Goal: Transaction & Acquisition: Obtain resource

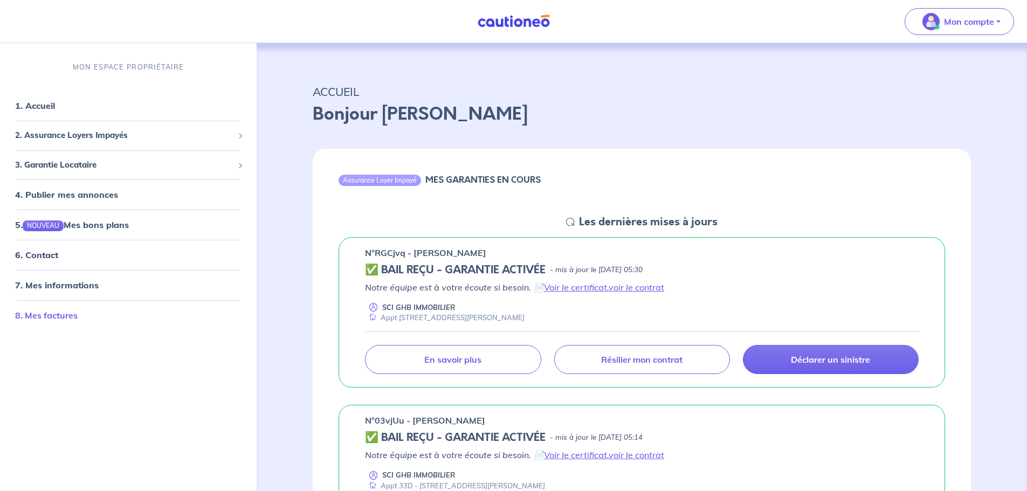
click at [60, 319] on link "8. Mes factures" at bounding box center [46, 315] width 63 height 11
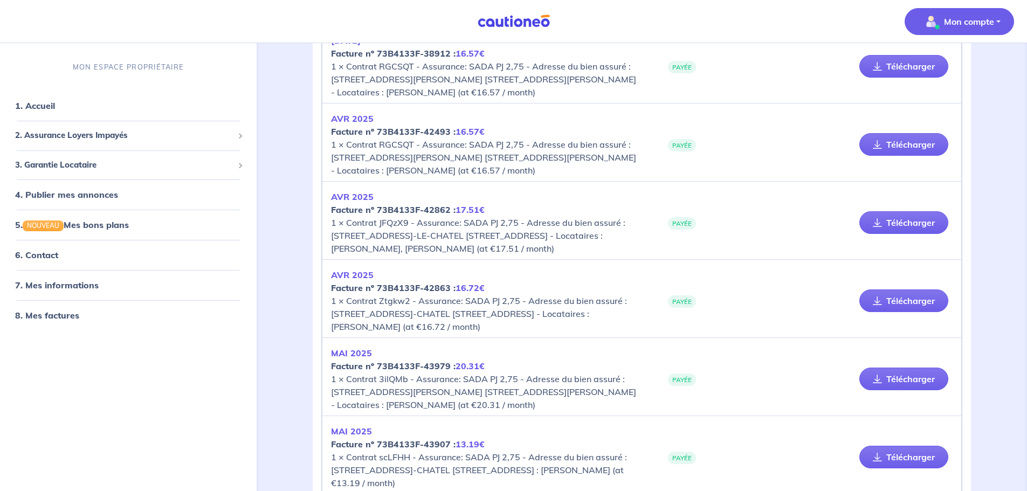
scroll to position [162, 0]
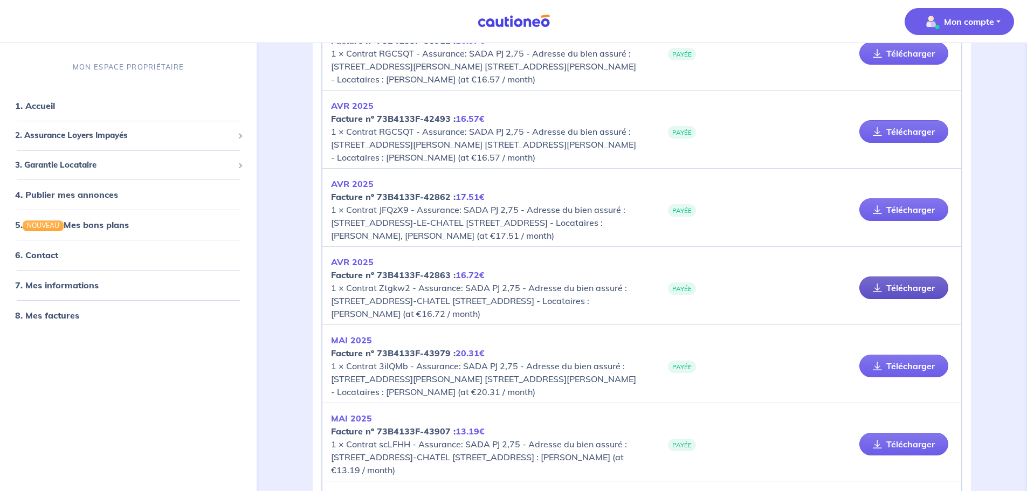
click at [904, 299] on link "Télécharger" at bounding box center [904, 288] width 89 height 23
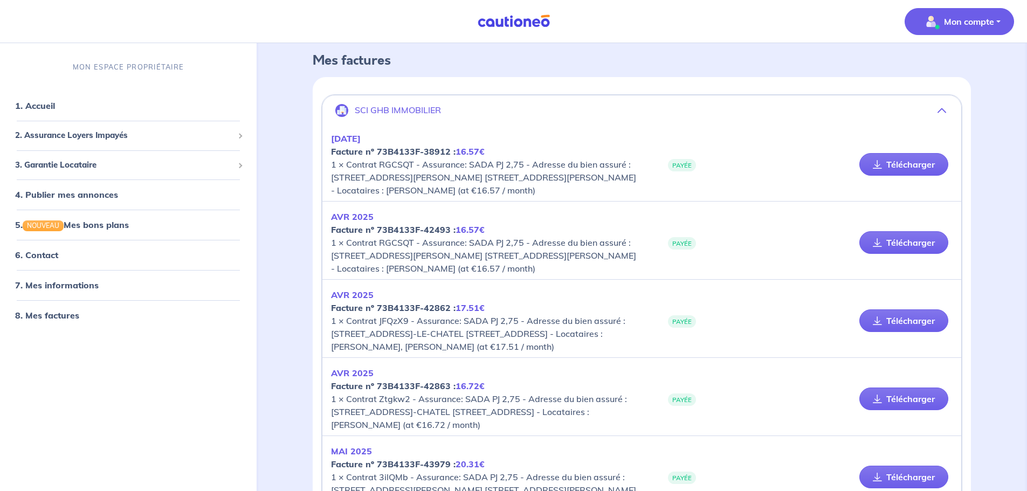
scroll to position [108, 0]
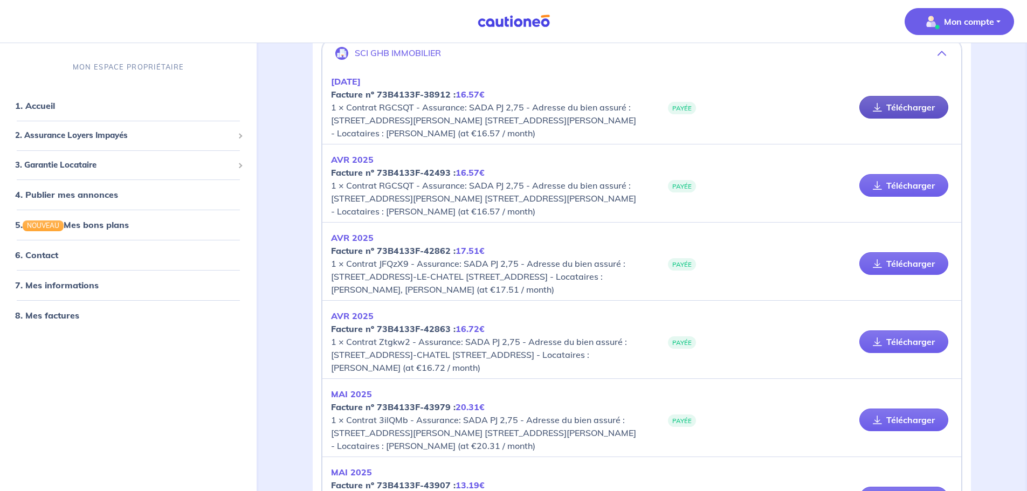
click at [906, 105] on link "Télécharger" at bounding box center [904, 107] width 89 height 23
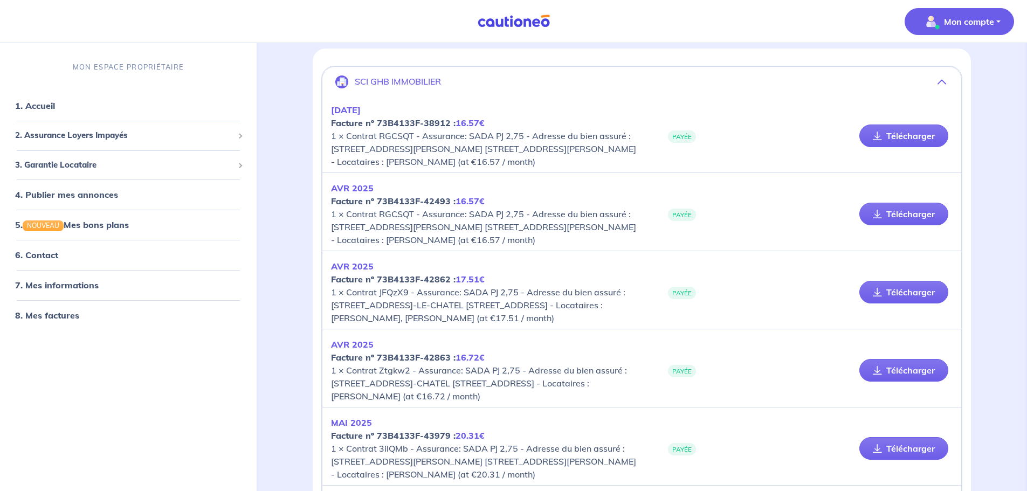
scroll to position [54, 0]
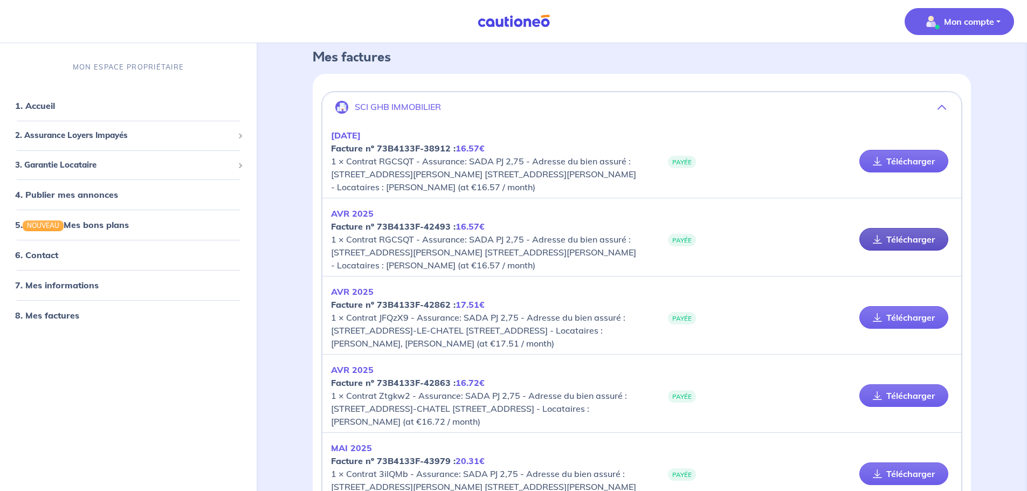
click at [904, 235] on link "Télécharger" at bounding box center [904, 239] width 89 height 23
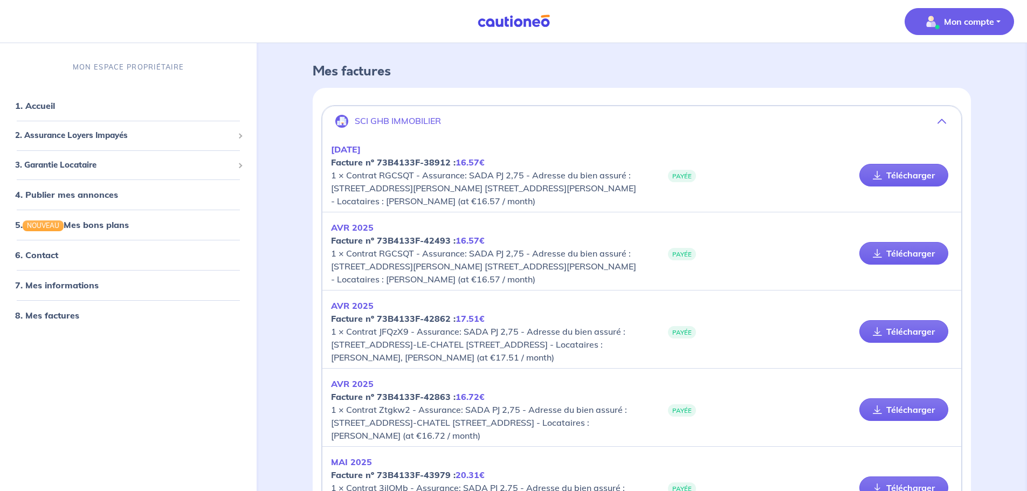
scroll to position [108, 0]
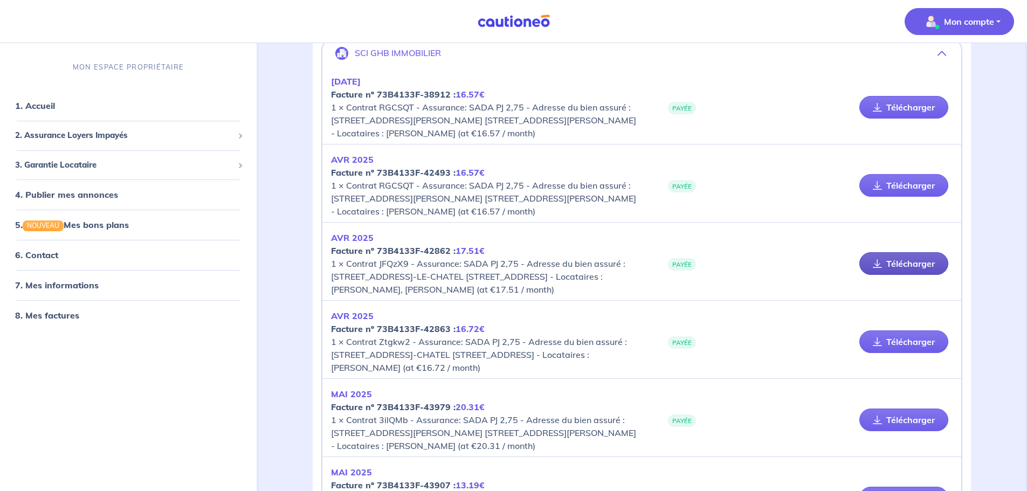
click at [918, 271] on link "Télécharger" at bounding box center [904, 263] width 89 height 23
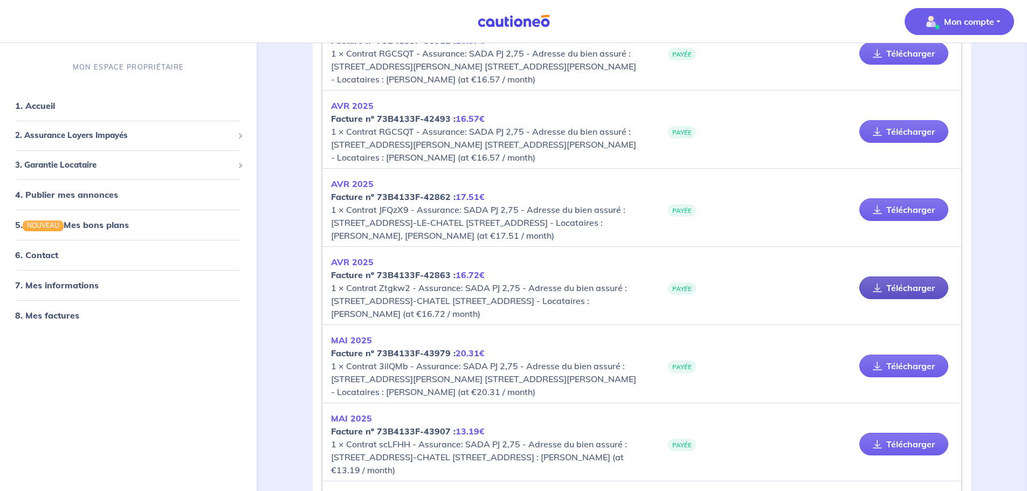
click at [903, 299] on link "Télécharger" at bounding box center [904, 288] width 89 height 23
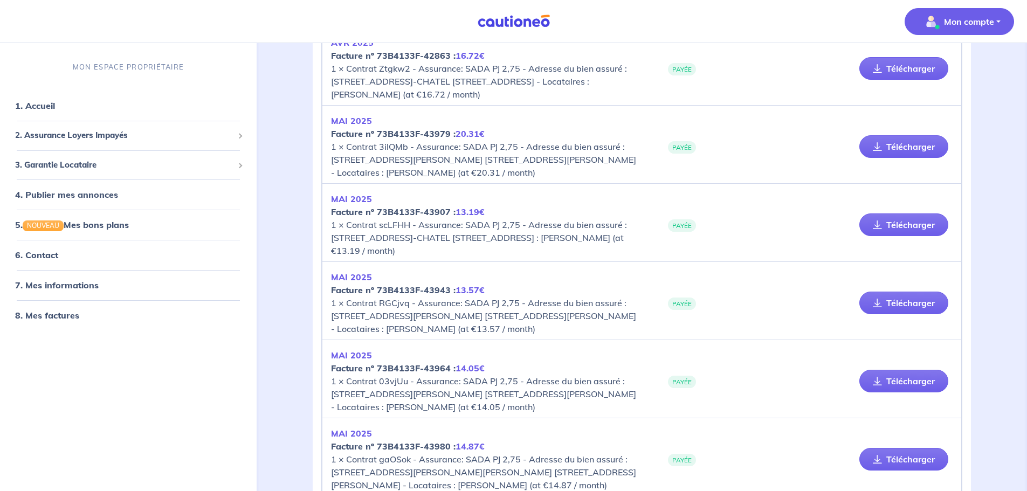
scroll to position [378, 0]
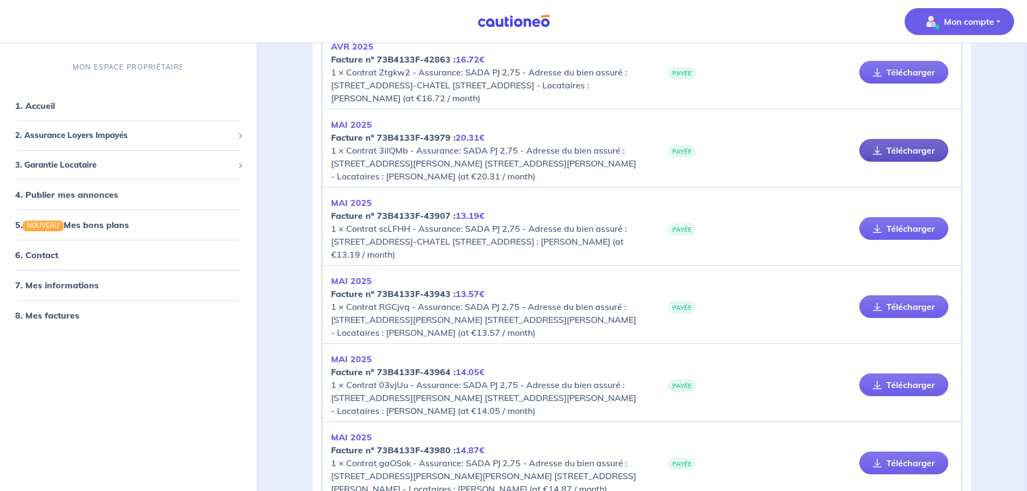
click at [905, 162] on link "Télécharger" at bounding box center [904, 150] width 89 height 23
click at [908, 240] on link "Télécharger" at bounding box center [904, 228] width 89 height 23
click at [917, 318] on link "Télécharger" at bounding box center [904, 307] width 89 height 23
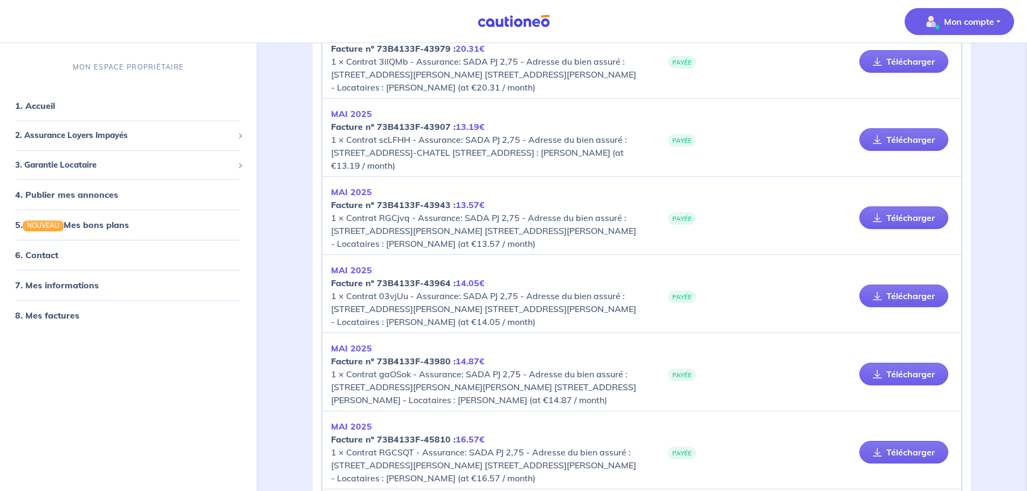
scroll to position [485, 0]
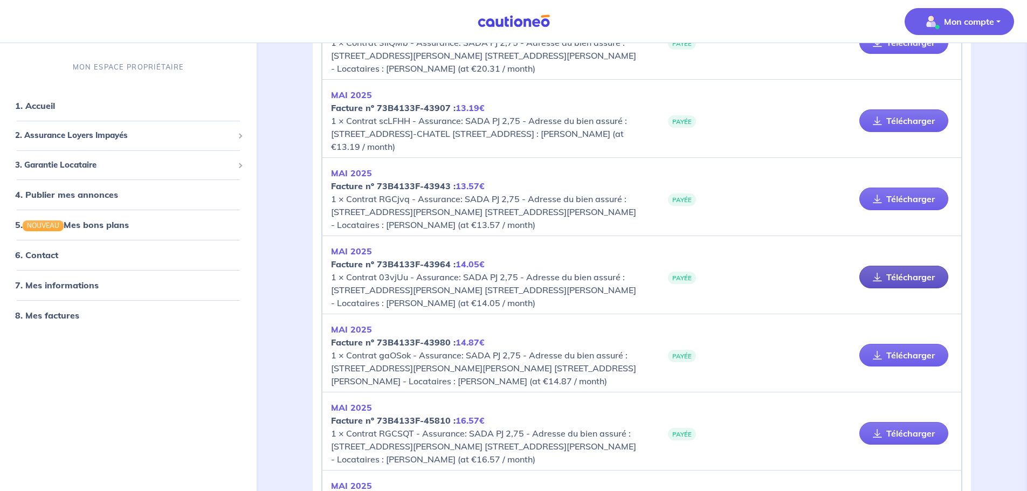
click at [897, 289] on link "Télécharger" at bounding box center [904, 277] width 89 height 23
click at [902, 367] on link "Télécharger" at bounding box center [904, 355] width 89 height 23
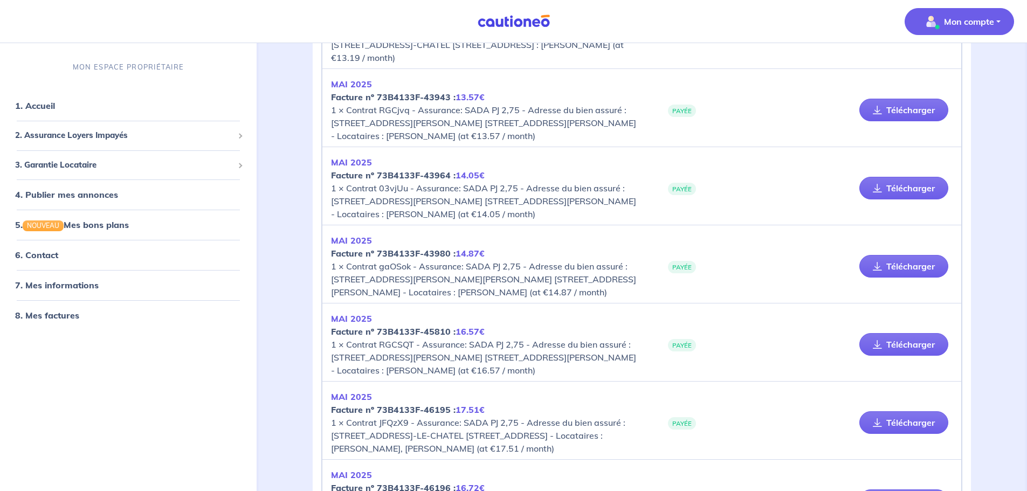
scroll to position [593, 0]
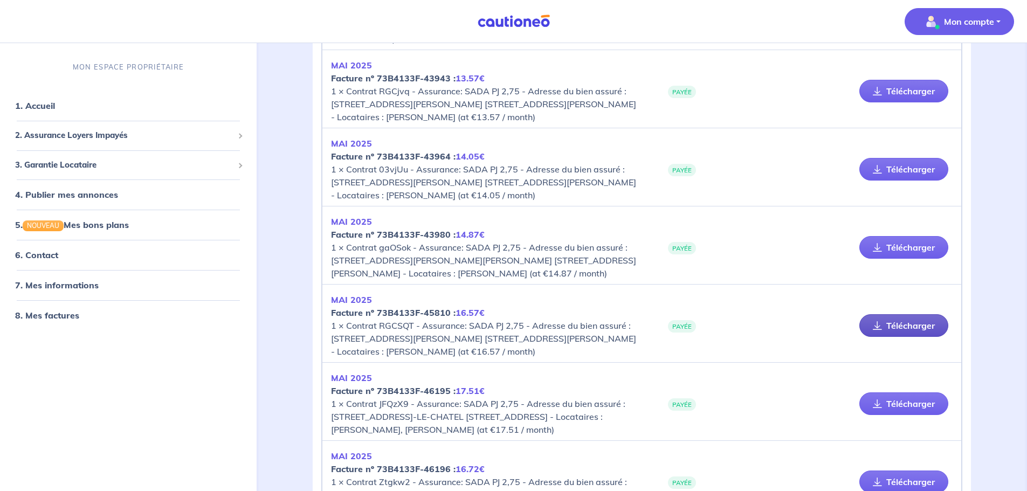
click at [911, 337] on link "Télécharger" at bounding box center [904, 325] width 89 height 23
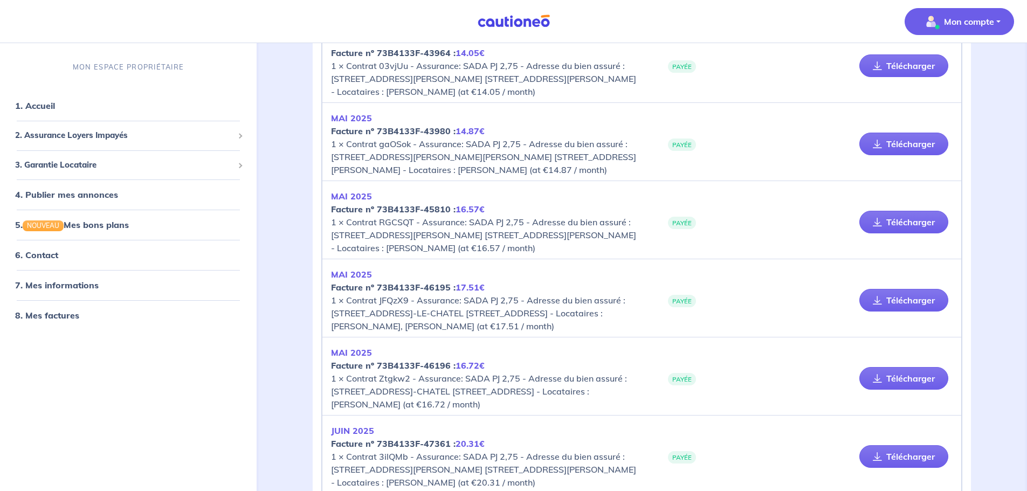
scroll to position [701, 0]
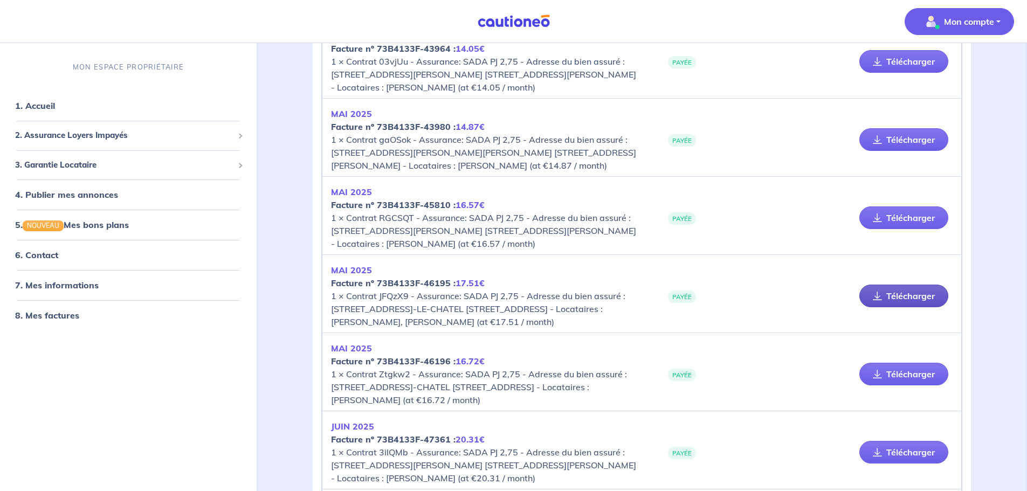
click at [918, 307] on link "Télécharger" at bounding box center [904, 296] width 89 height 23
click at [901, 386] on link "Télécharger" at bounding box center [904, 374] width 89 height 23
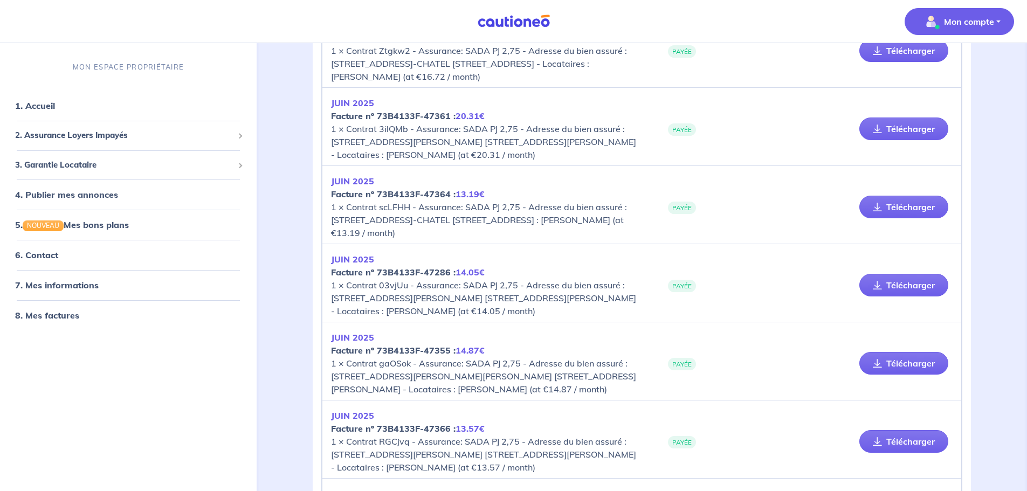
scroll to position [1079, 0]
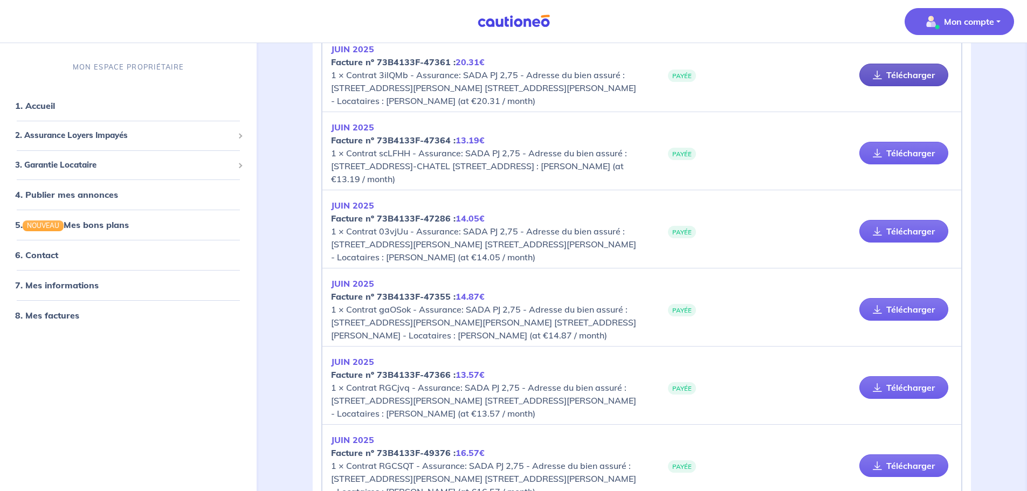
click at [911, 86] on link "Télécharger" at bounding box center [904, 75] width 89 height 23
click at [915, 164] on link "Télécharger" at bounding box center [904, 153] width 89 height 23
click at [893, 243] on link "Télécharger" at bounding box center [904, 231] width 89 height 23
click at [927, 321] on link "Télécharger" at bounding box center [904, 309] width 89 height 23
click at [912, 399] on link "Télécharger" at bounding box center [904, 387] width 89 height 23
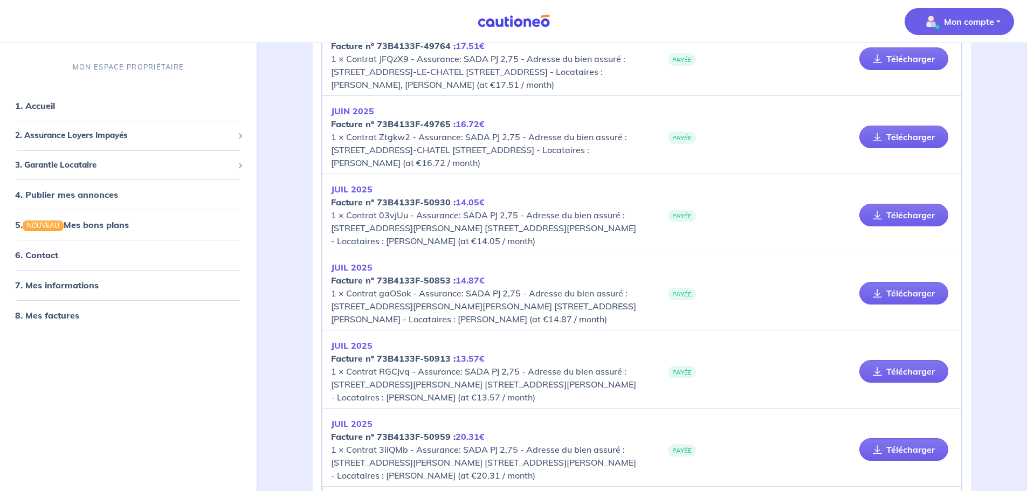
scroll to position [1618, 0]
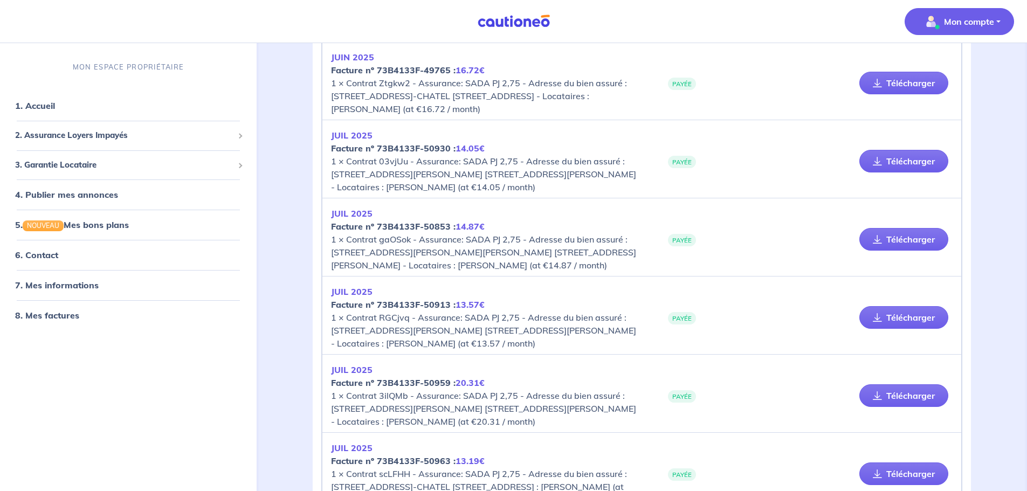
click at [896, 16] on link "Télécharger" at bounding box center [904, 5] width 89 height 23
click at [903, 94] on link "Télécharger" at bounding box center [904, 83] width 89 height 23
click at [908, 173] on link "Télécharger" at bounding box center [904, 161] width 89 height 23
click at [913, 251] on link "Télécharger" at bounding box center [904, 239] width 89 height 23
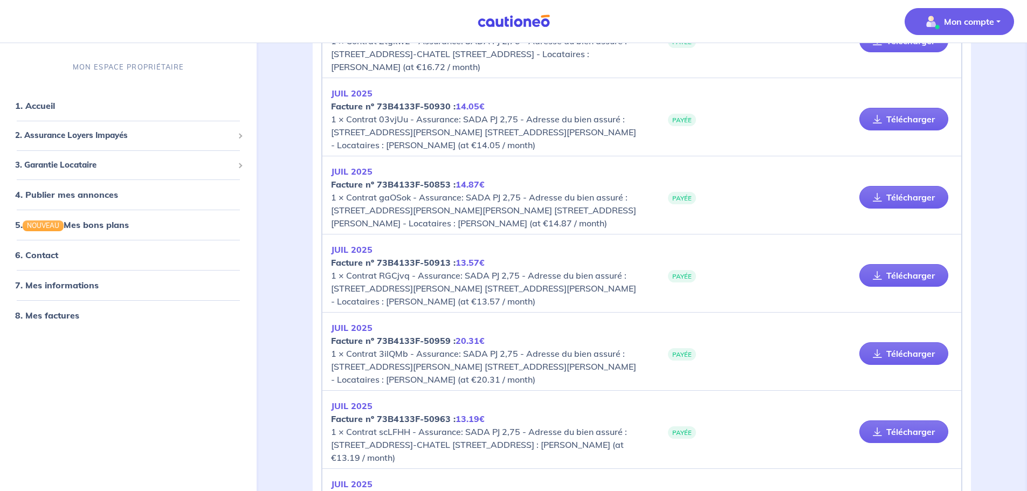
scroll to position [1672, 0]
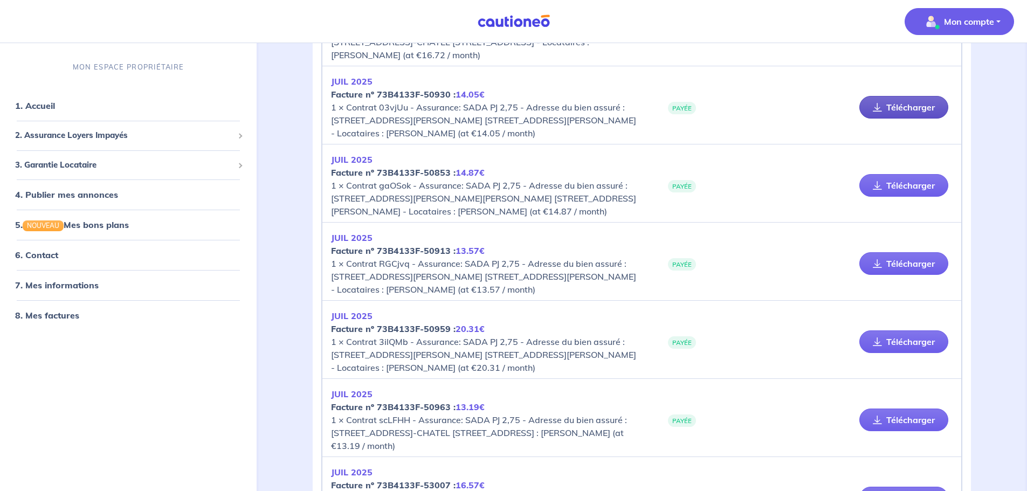
click at [907, 119] on link "Télécharger" at bounding box center [904, 107] width 89 height 23
click at [917, 197] on link "Télécharger" at bounding box center [904, 185] width 89 height 23
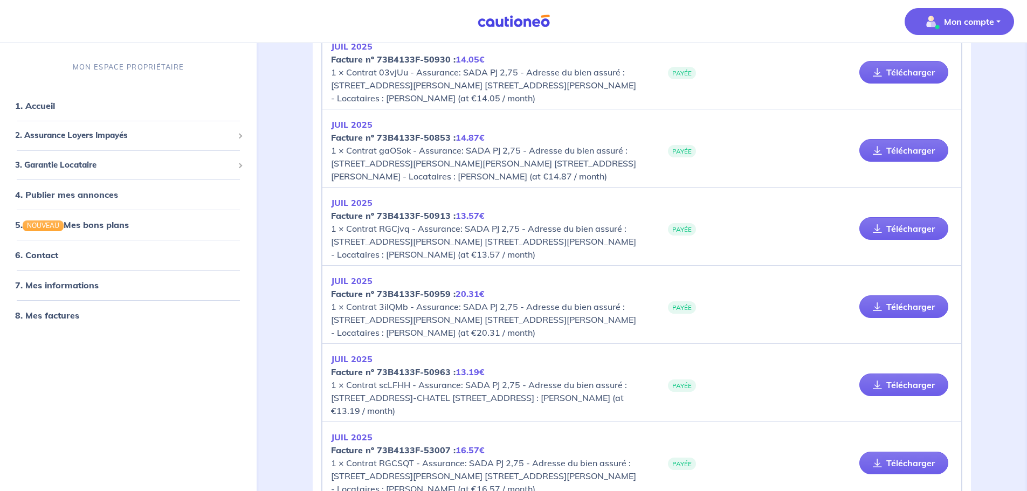
scroll to position [1780, 0]
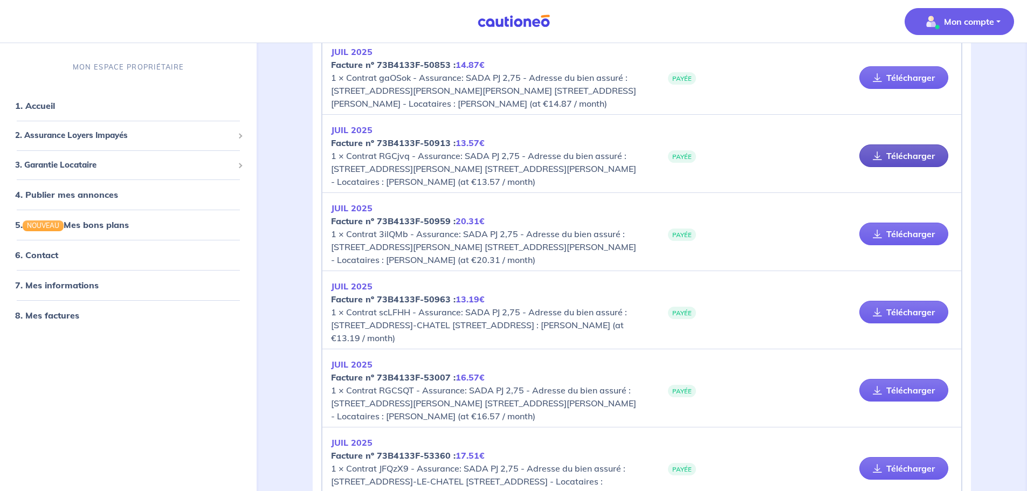
click at [887, 167] on link "Télécharger" at bounding box center [904, 156] width 89 height 23
click at [901, 245] on link "Télécharger" at bounding box center [904, 234] width 89 height 23
click at [903, 324] on link "Télécharger" at bounding box center [904, 312] width 89 height 23
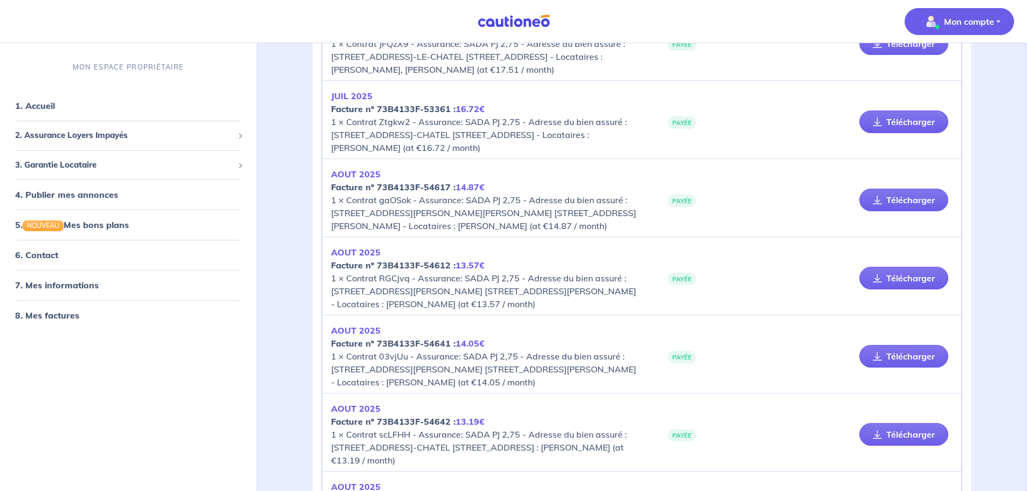
scroll to position [2211, 0]
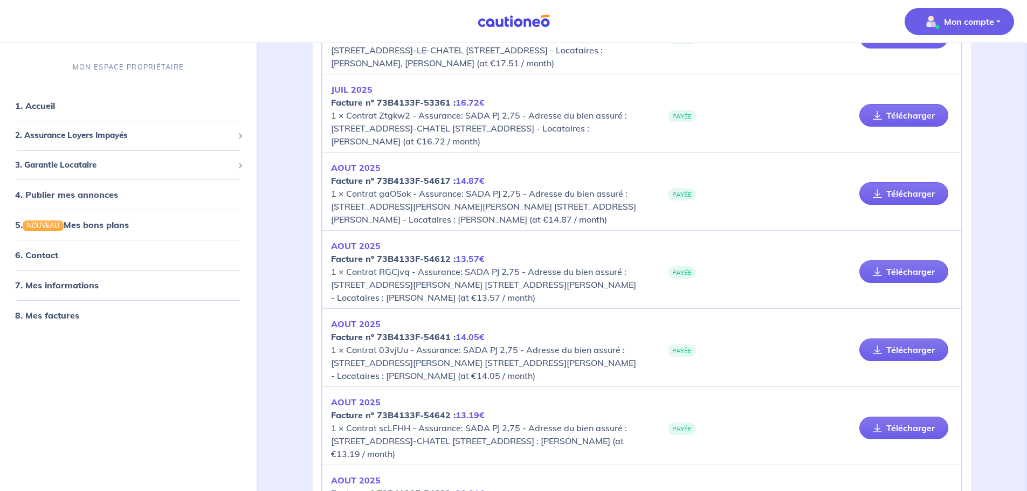
click at [917, 49] on link "Télécharger" at bounding box center [904, 37] width 89 height 23
click at [899, 127] on link "Télécharger" at bounding box center [904, 115] width 89 height 23
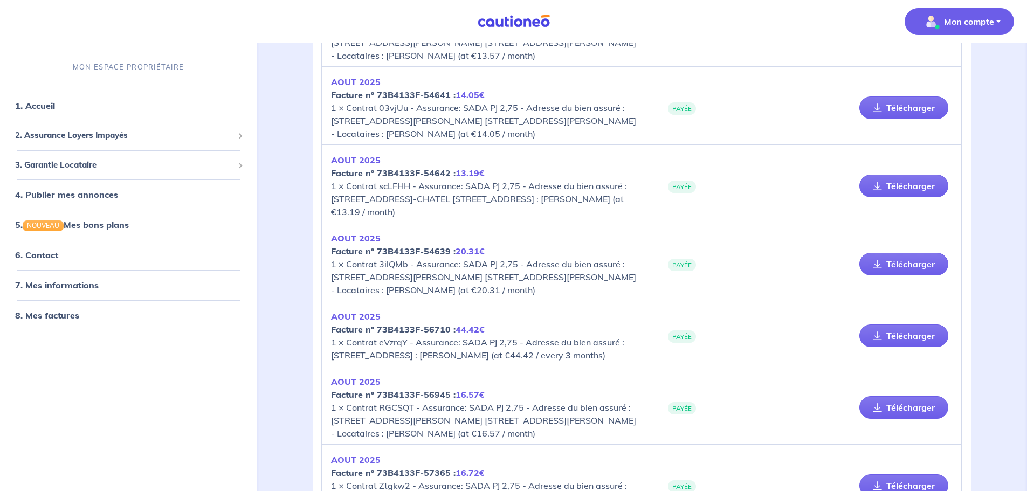
scroll to position [2427, 0]
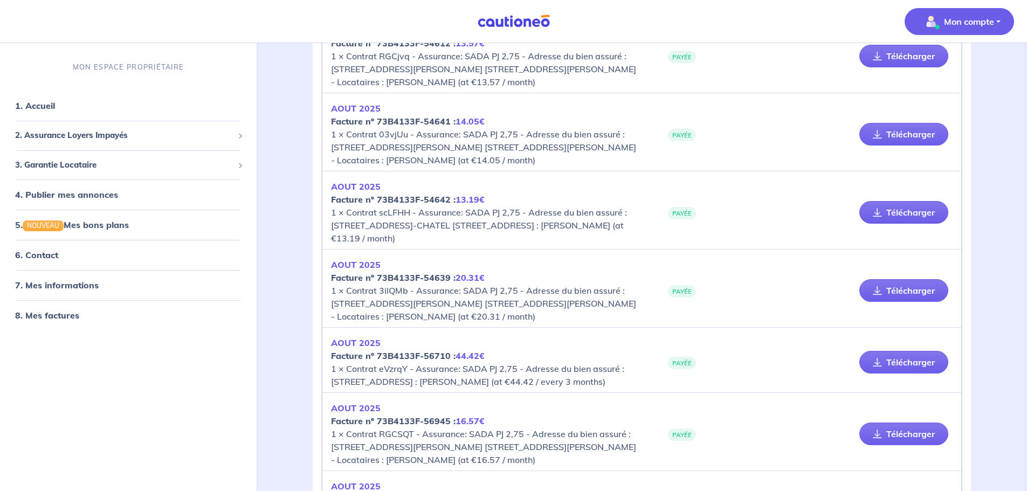
click at [889, 67] on link "Télécharger" at bounding box center [904, 56] width 89 height 23
click at [898, 146] on link "Télécharger" at bounding box center [904, 134] width 89 height 23
click at [911, 224] on link "Télécharger" at bounding box center [904, 212] width 89 height 23
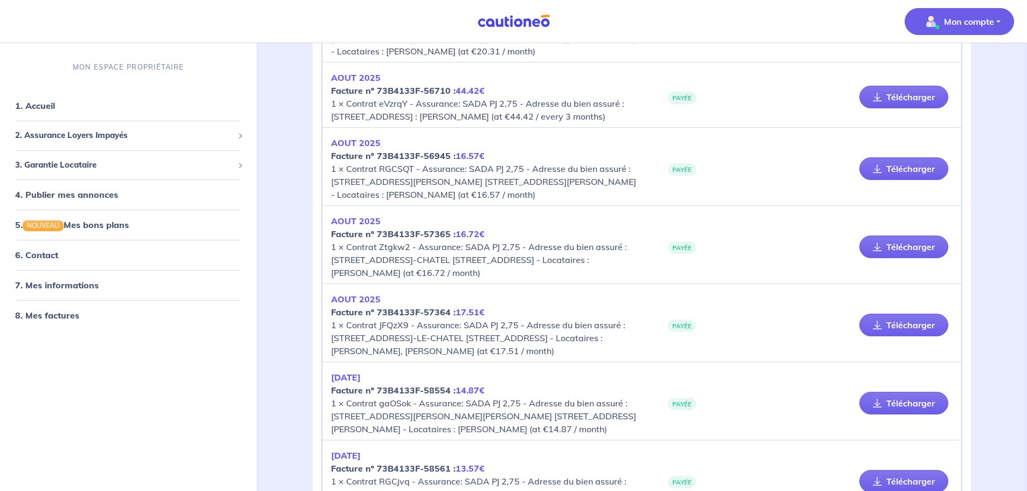
scroll to position [2696, 0]
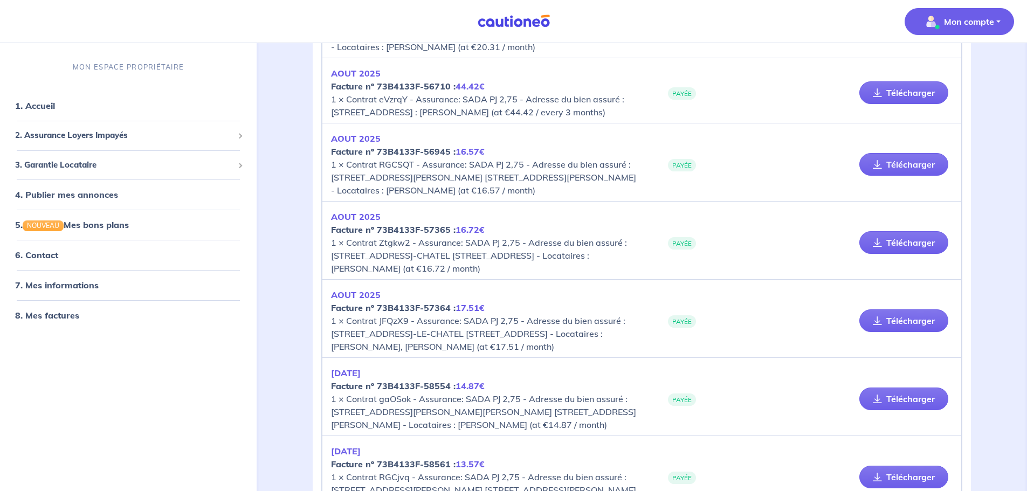
click at [903, 32] on link "Télécharger" at bounding box center [904, 21] width 89 height 23
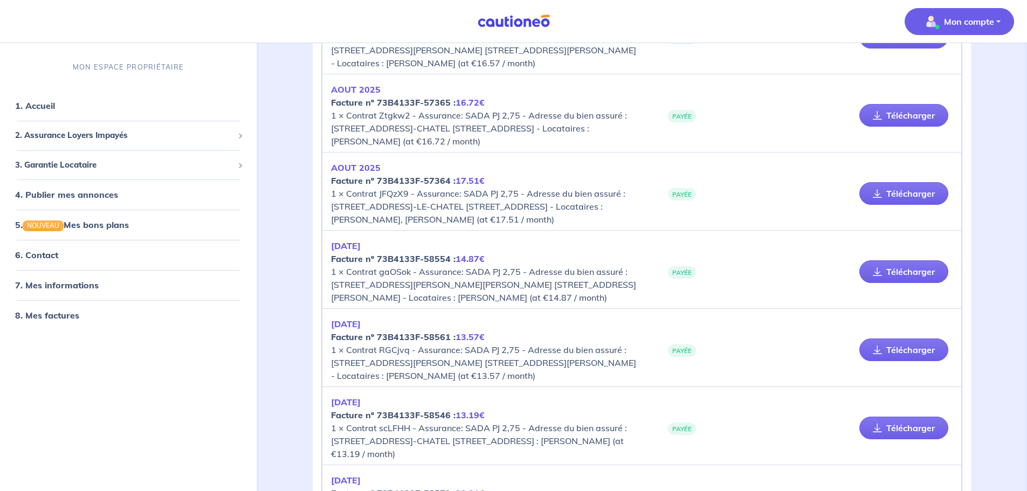
scroll to position [2858, 0]
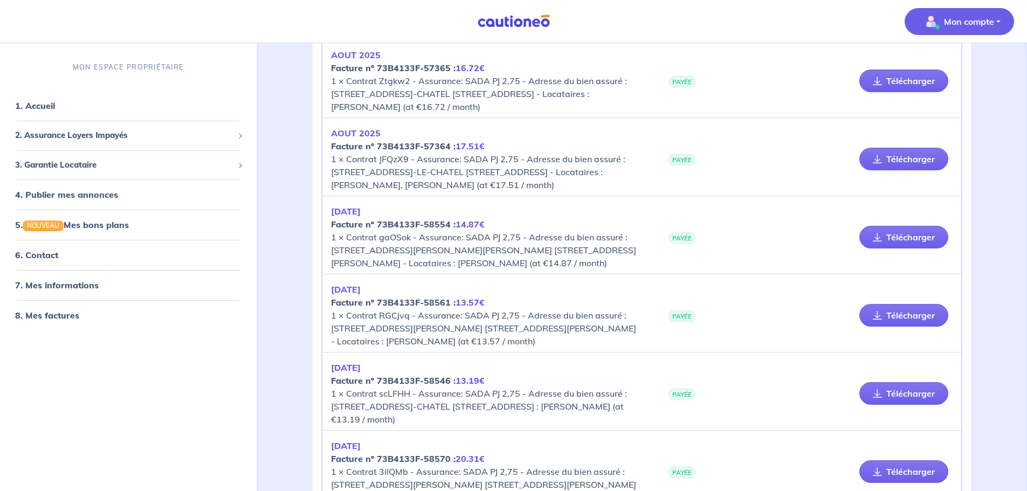
click at [901, 14] on link "Télécharger" at bounding box center [904, 2] width 89 height 23
click at [906, 92] on link "Télécharger" at bounding box center [904, 81] width 89 height 23
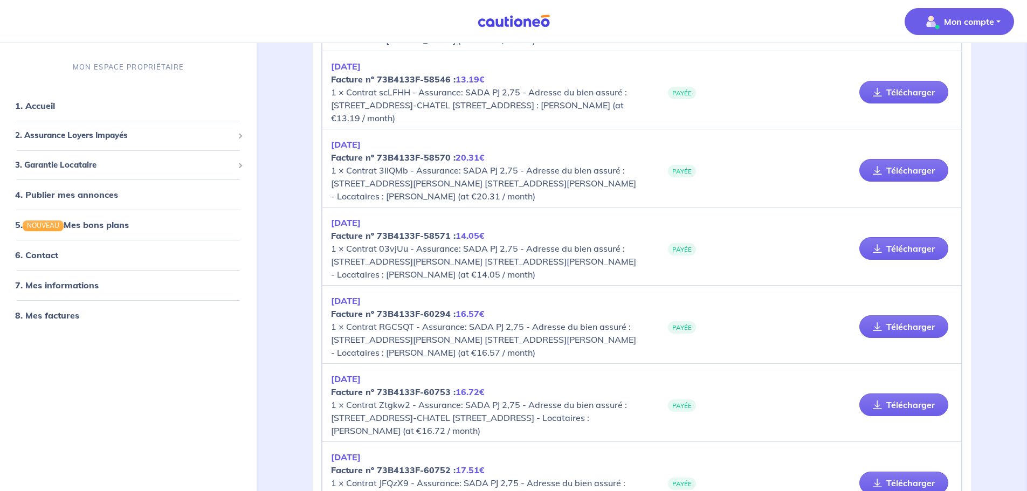
scroll to position [3182, 0]
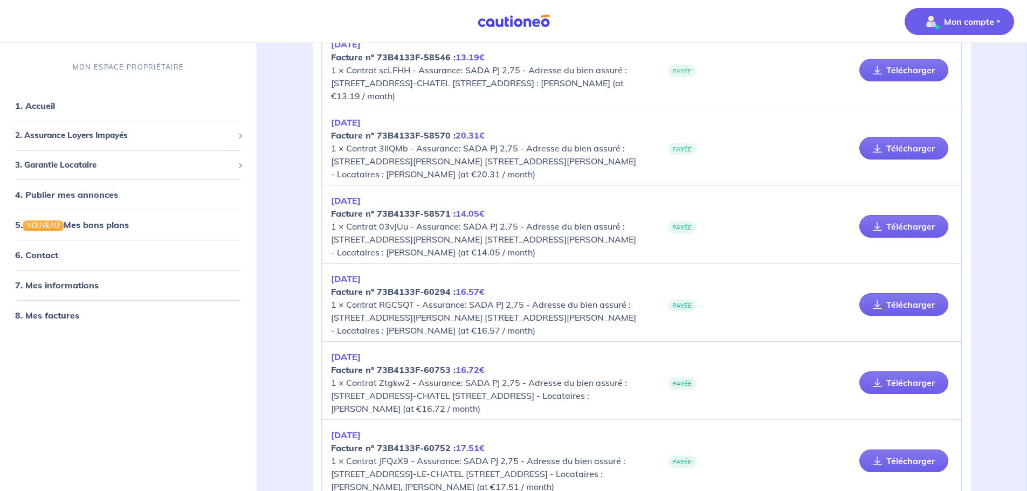
click at [909, 81] on link "Télécharger" at bounding box center [904, 70] width 89 height 23
click at [896, 160] on link "Télécharger" at bounding box center [904, 148] width 89 height 23
click at [905, 238] on link "Télécharger" at bounding box center [904, 226] width 89 height 23
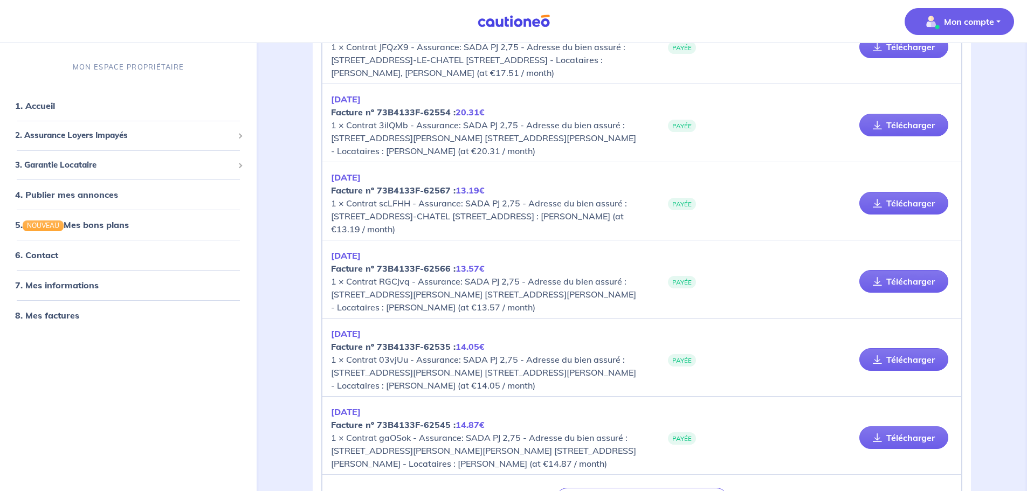
scroll to position [3613, 0]
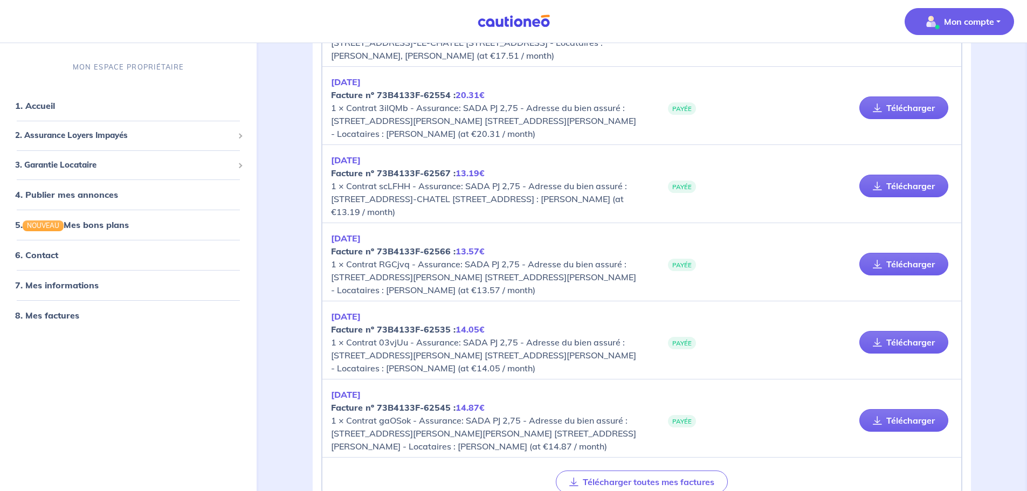
click at [919, 41] on link "Télécharger" at bounding box center [904, 29] width 89 height 23
click at [917, 119] on link "Télécharger" at bounding box center [904, 108] width 89 height 23
click at [915, 197] on link "Télécharger" at bounding box center [904, 186] width 89 height 23
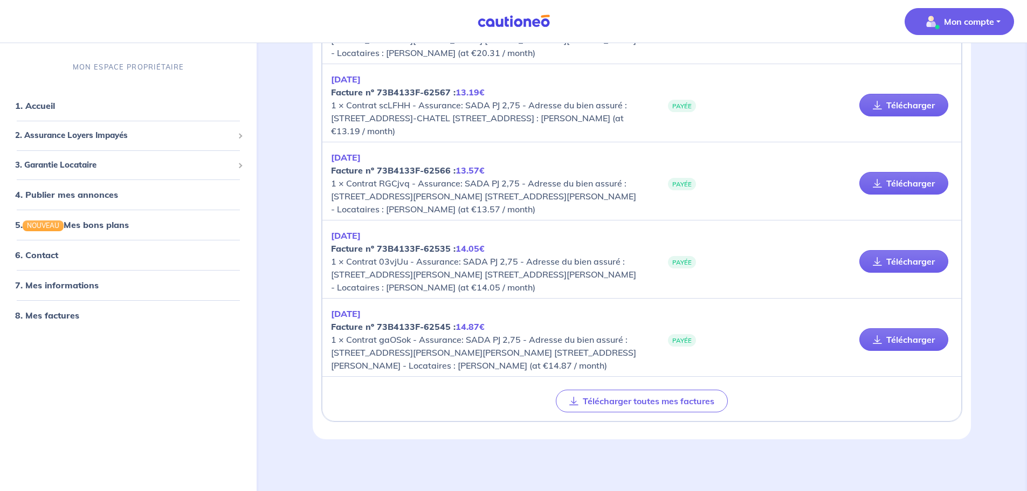
scroll to position [3937, 0]
click at [905, 184] on link "Télécharger" at bounding box center [904, 183] width 89 height 23
click at [898, 263] on link "Télécharger" at bounding box center [904, 261] width 89 height 23
click at [906, 340] on link "Télécharger" at bounding box center [904, 339] width 89 height 23
